Goal: Task Accomplishment & Management: Complete application form

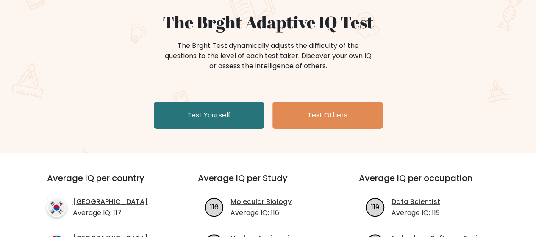
drag, startPoint x: 542, startPoint y: 28, endPoint x: 542, endPoint y: 39, distance: 11.0
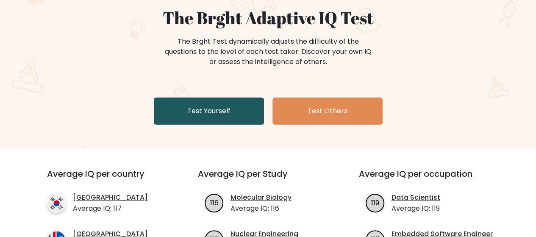
click at [242, 108] on link "Test Yourself" at bounding box center [209, 110] width 110 height 27
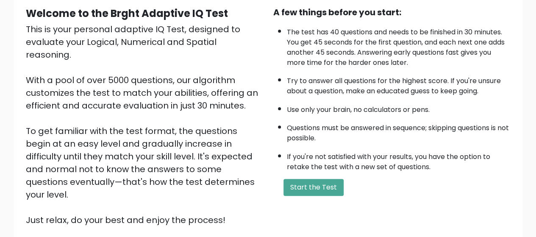
scroll to position [87, 0]
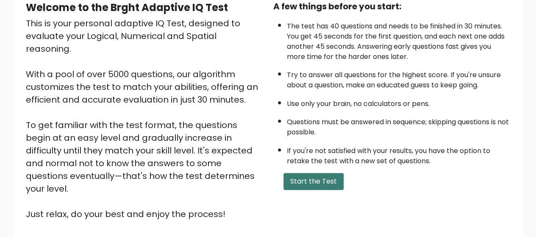
click at [323, 181] on button "Start the Test" at bounding box center [314, 181] width 60 height 17
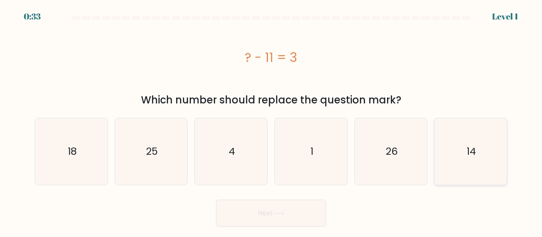
click at [465, 161] on icon "14" at bounding box center [471, 151] width 67 height 67
click at [272, 121] on input "f. 14" at bounding box center [271, 120] width 0 height 2
radio input "true"
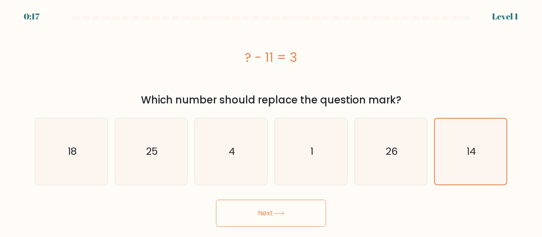
click at [270, 213] on button "Next" at bounding box center [271, 213] width 110 height 27
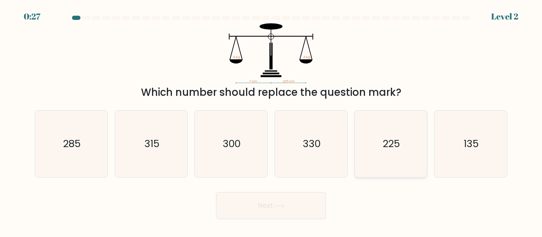
click at [370, 131] on icon "225" at bounding box center [391, 144] width 67 height 67
click at [272, 121] on input "e. 225" at bounding box center [271, 120] width 0 height 2
radio input "true"
click at [246, 205] on button "Next" at bounding box center [271, 205] width 110 height 27
click at [264, 205] on button "Next" at bounding box center [271, 205] width 110 height 27
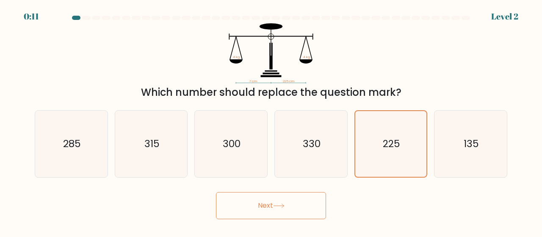
click at [277, 205] on icon at bounding box center [278, 205] width 11 height 5
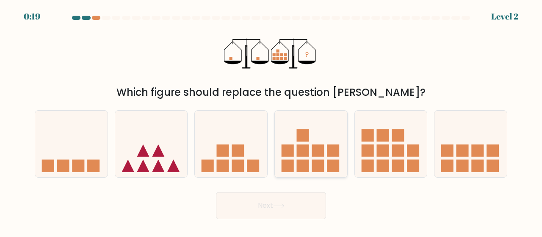
click at [318, 148] on rect at bounding box center [318, 151] width 12 height 12
click at [272, 121] on input "d." at bounding box center [271, 120] width 0 height 2
radio input "true"
click at [295, 208] on button "Next" at bounding box center [271, 205] width 110 height 27
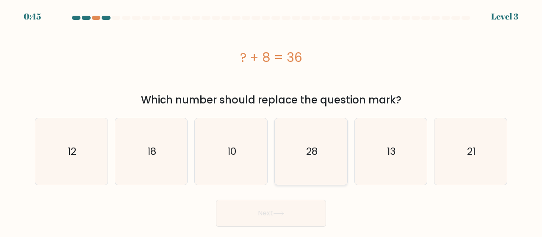
click at [298, 161] on icon "28" at bounding box center [311, 151] width 67 height 67
click at [272, 121] on input "d. 28" at bounding box center [271, 120] width 0 height 2
radio input "true"
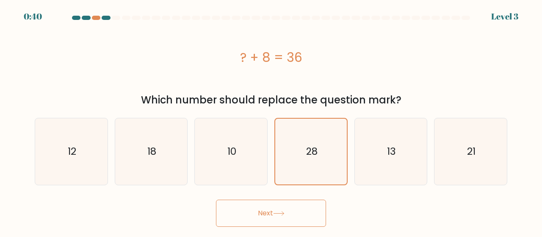
click at [271, 214] on button "Next" at bounding box center [271, 213] width 110 height 27
click at [281, 212] on icon at bounding box center [278, 213] width 11 height 5
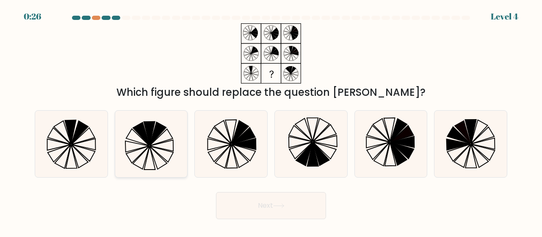
click at [157, 145] on icon at bounding box center [151, 144] width 67 height 67
click at [271, 121] on input "b." at bounding box center [271, 120] width 0 height 2
radio input "true"
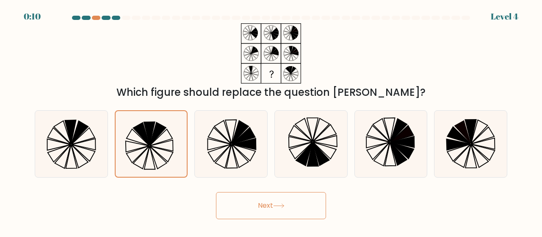
click at [257, 204] on button "Next" at bounding box center [271, 205] width 110 height 27
click at [283, 207] on icon at bounding box center [278, 205] width 11 height 5
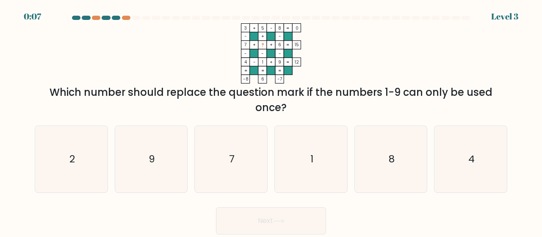
click at [281, 203] on div "Next" at bounding box center [271, 218] width 483 height 31
click at [71, 158] on text "2" at bounding box center [72, 159] width 6 height 14
click at [271, 121] on input "a. 2" at bounding box center [271, 120] width 0 height 2
radio input "true"
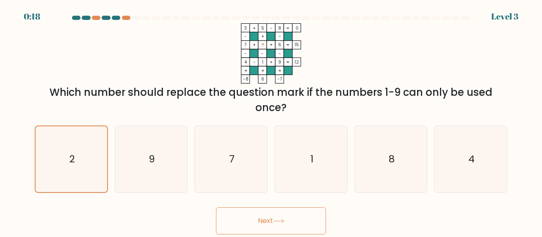
click at [282, 220] on icon at bounding box center [278, 221] width 11 height 5
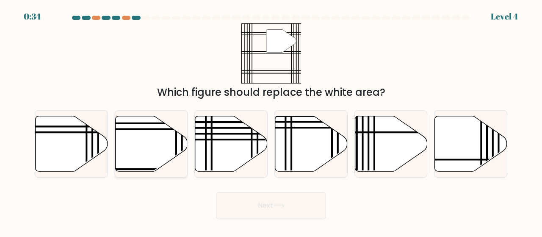
click at [145, 128] on icon at bounding box center [151, 144] width 72 height 56
click at [271, 121] on input "b." at bounding box center [271, 120] width 0 height 2
radio input "true"
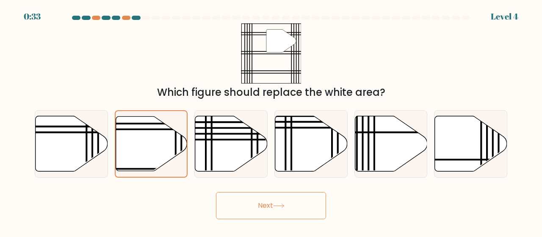
click at [282, 205] on icon at bounding box center [278, 205] width 11 height 5
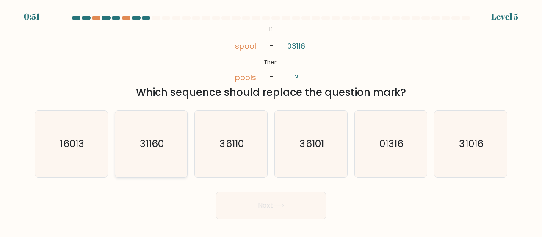
click at [147, 145] on text "31160" at bounding box center [152, 144] width 24 height 14
click at [271, 121] on input "b. 31160" at bounding box center [271, 120] width 0 height 2
radio input "true"
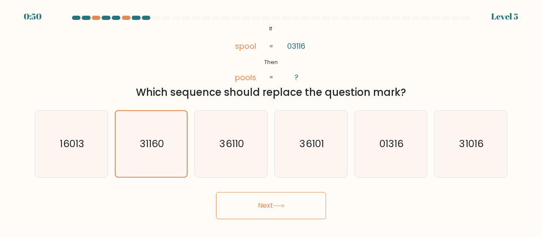
click at [283, 206] on icon at bounding box center [278, 205] width 11 height 5
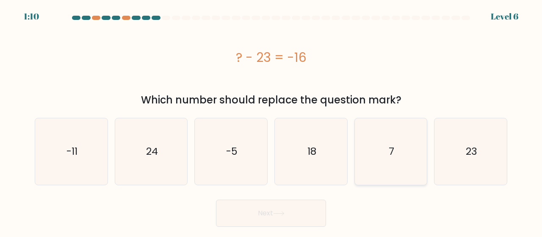
click at [392, 155] on text "7" at bounding box center [392, 152] width 6 height 14
click at [272, 121] on input "e. 7" at bounding box center [271, 120] width 0 height 2
radio input "true"
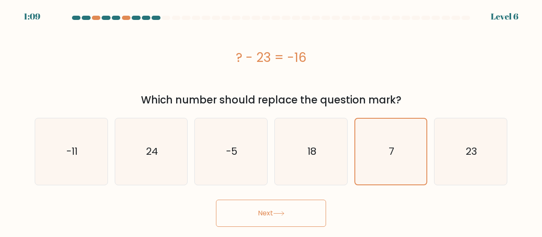
click at [284, 213] on icon at bounding box center [278, 213] width 11 height 5
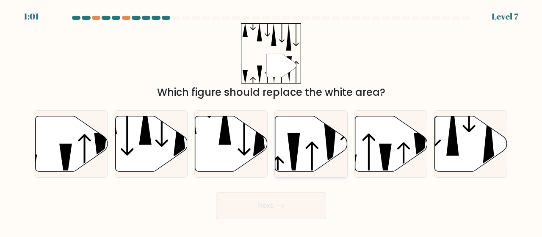
click at [316, 158] on icon at bounding box center [311, 144] width 72 height 56
click at [272, 121] on input "d." at bounding box center [271, 120] width 0 height 2
radio input "true"
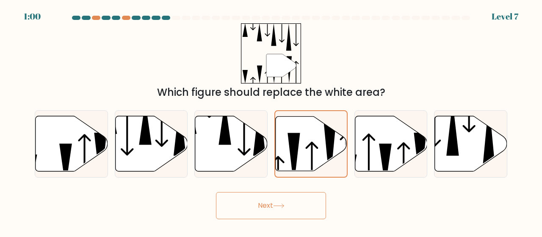
click at [283, 206] on icon at bounding box center [278, 205] width 11 height 5
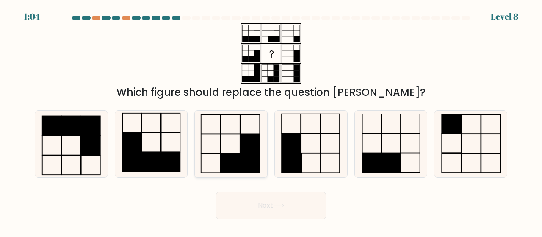
click at [233, 150] on icon at bounding box center [231, 144] width 67 height 67
click at [271, 121] on input "c." at bounding box center [271, 120] width 0 height 2
radio input "true"
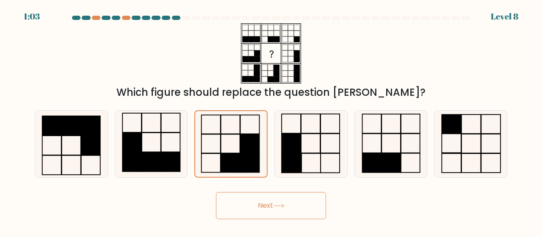
click at [279, 205] on icon at bounding box center [278, 205] width 11 height 5
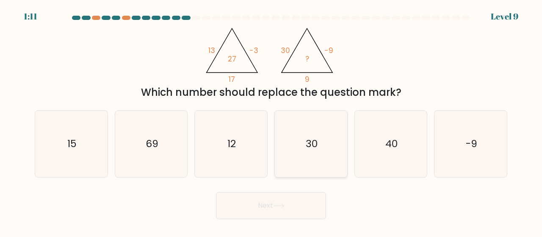
click at [309, 144] on text "30" at bounding box center [312, 144] width 12 height 14
click at [272, 121] on input "d. 30" at bounding box center [271, 120] width 0 height 2
radio input "true"
click at [285, 204] on icon at bounding box center [278, 205] width 11 height 5
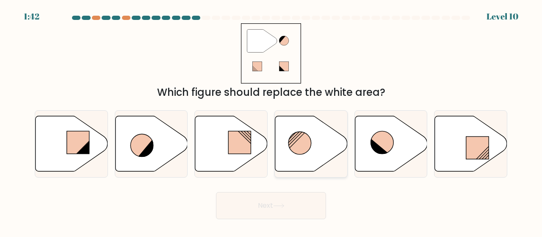
click at [304, 144] on circle at bounding box center [300, 143] width 23 height 23
click at [272, 121] on input "d." at bounding box center [271, 120] width 0 height 2
radio input "true"
click at [282, 205] on icon at bounding box center [278, 205] width 11 height 5
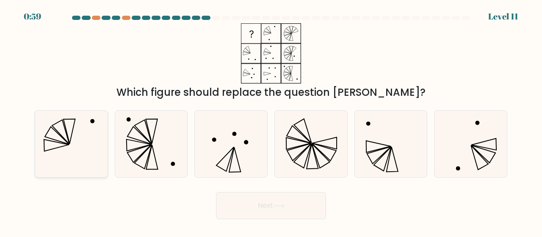
click at [87, 145] on icon at bounding box center [71, 144] width 67 height 67
click at [271, 121] on input "a." at bounding box center [271, 120] width 0 height 2
radio input "true"
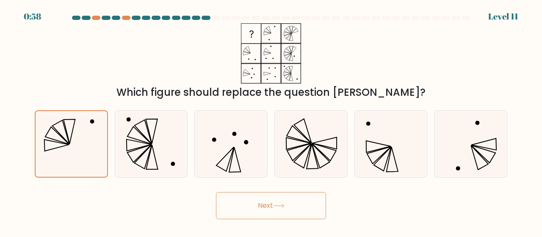
click at [279, 206] on icon at bounding box center [278, 205] width 11 height 5
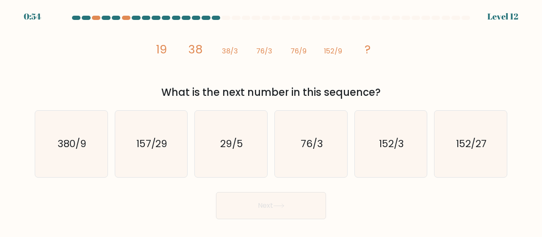
click at [284, 204] on icon at bounding box center [278, 205] width 11 height 5
click at [479, 145] on text "152/27" at bounding box center [471, 144] width 31 height 14
click at [272, 121] on input "f. 152/27" at bounding box center [271, 120] width 0 height 2
radio input "true"
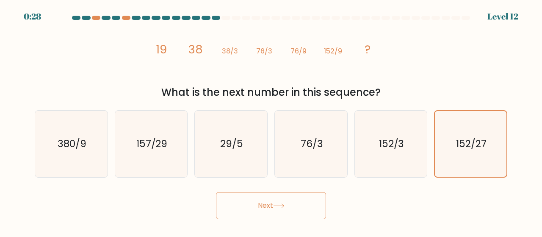
click at [285, 205] on icon at bounding box center [278, 205] width 11 height 5
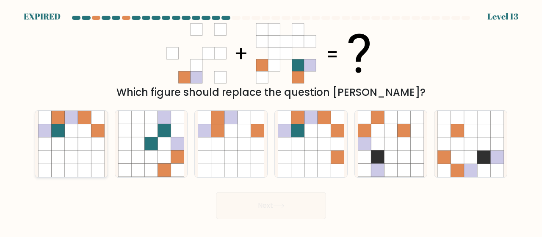
click at [76, 125] on icon at bounding box center [71, 130] width 13 height 13
click at [271, 121] on input "a." at bounding box center [271, 120] width 0 height 2
radio input "true"
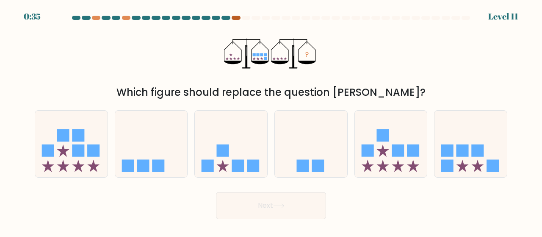
click at [238, 17] on div at bounding box center [236, 18] width 8 height 4
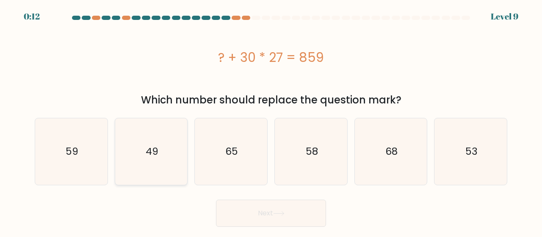
click at [147, 152] on text "49" at bounding box center [152, 152] width 13 height 14
click at [271, 121] on input "b. 49" at bounding box center [271, 120] width 0 height 2
radio input "true"
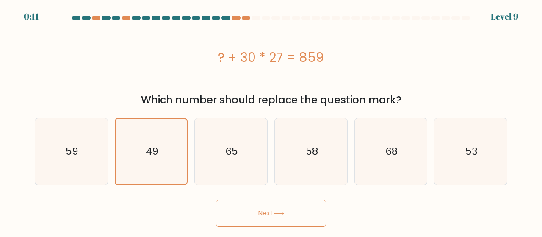
click at [283, 212] on icon at bounding box center [278, 213] width 11 height 5
